Goal: Information Seeking & Learning: Check status

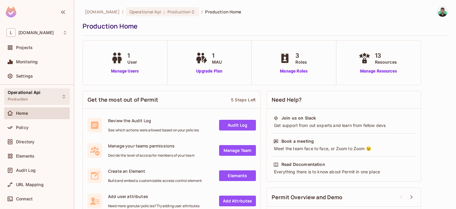
click at [48, 96] on div "Operational Api Production" at bounding box center [37, 96] width 66 height 16
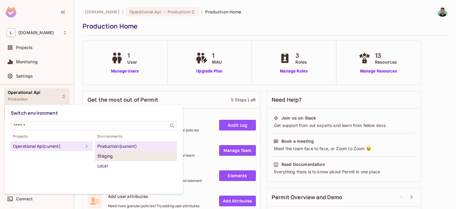
click at [112, 153] on div "Staging" at bounding box center [135, 155] width 77 height 7
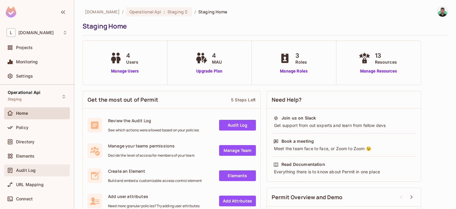
click at [32, 170] on span "Audit Log" at bounding box center [26, 170] width 20 height 5
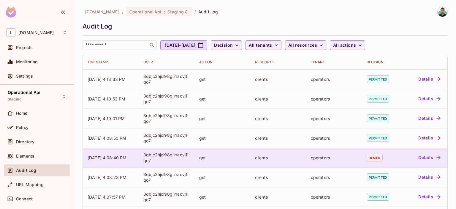
click at [285, 162] on td "denied" at bounding box center [382, 157] width 40 height 20
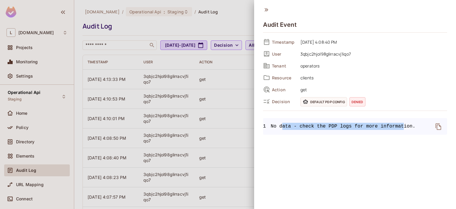
drag, startPoint x: 296, startPoint y: 126, endPoint x: 405, endPoint y: 127, distance: 108.6
click at [285, 127] on span "No data - check the PDP logs for more information." at bounding box center [343, 126] width 145 height 7
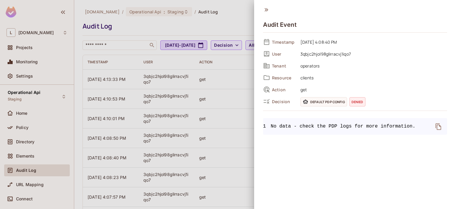
click at [285, 130] on pre "1 No data - check the PDP logs for more information." at bounding box center [355, 126] width 184 height 17
click at [218, 106] on div at bounding box center [228, 104] width 456 height 209
